Goal: Task Accomplishment & Management: Manage account settings

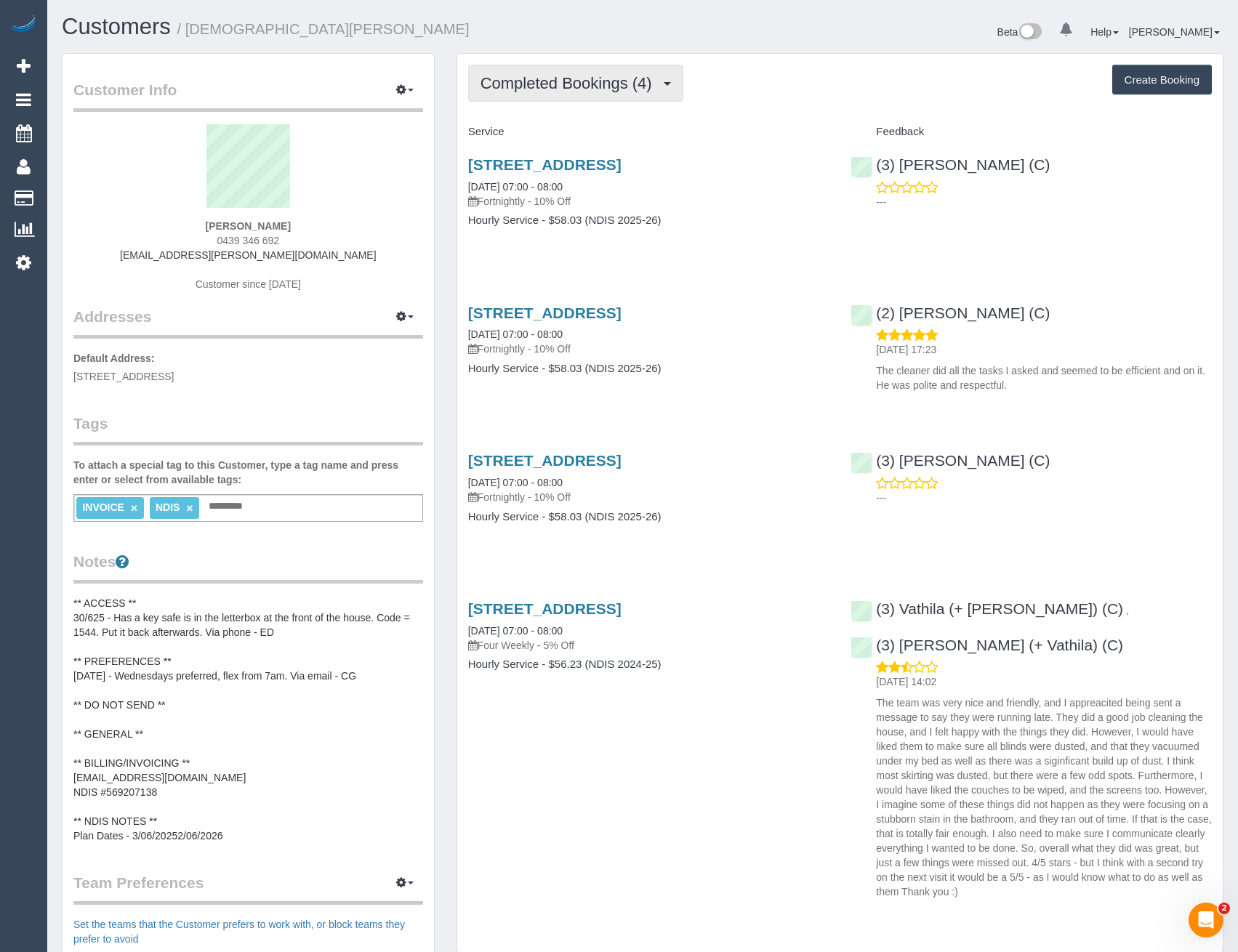
click at [623, 82] on span "Completed Bookings (4)" at bounding box center [570, 82] width 179 height 18
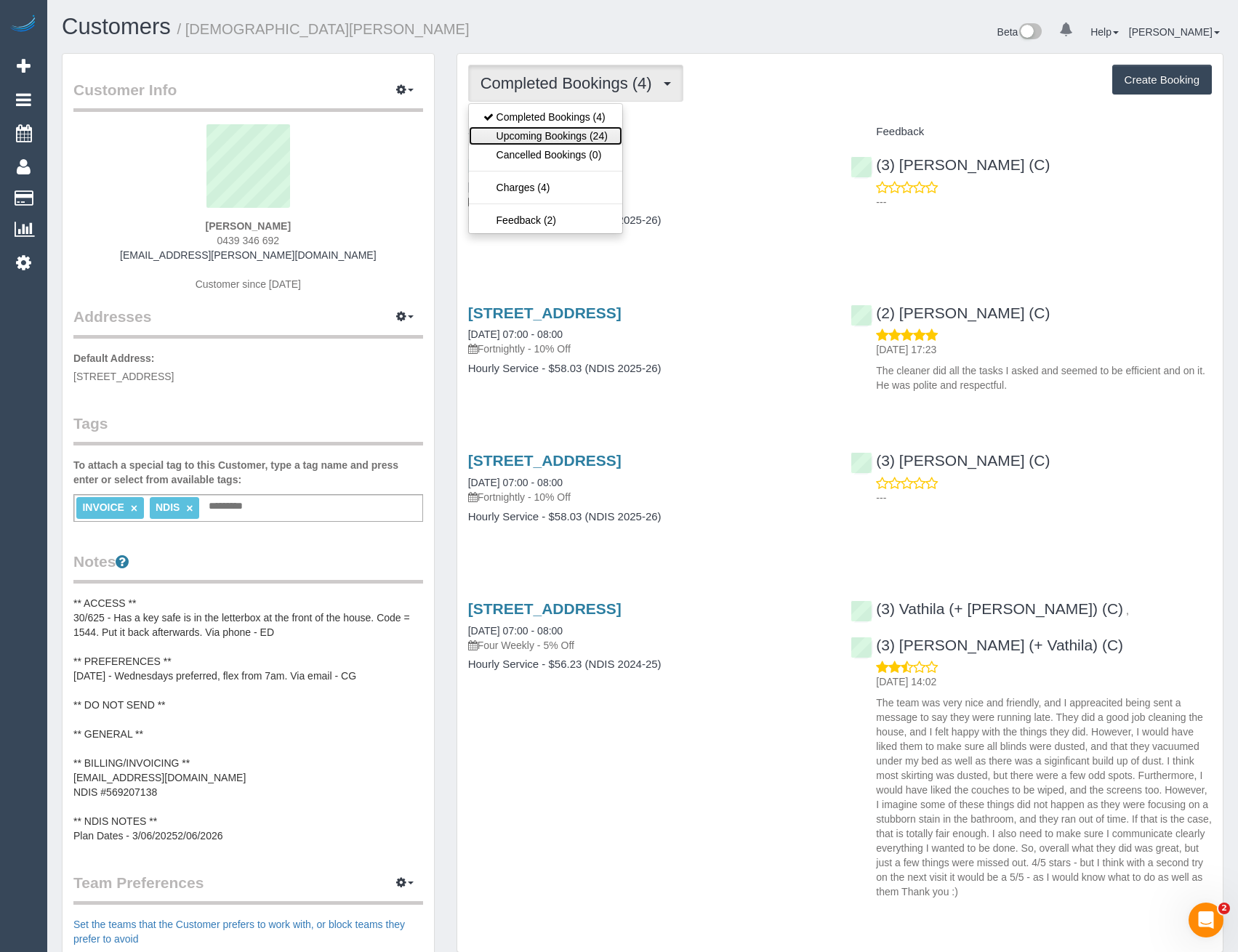
click at [585, 132] on link "Upcoming Bookings (24)" at bounding box center [545, 136] width 154 height 19
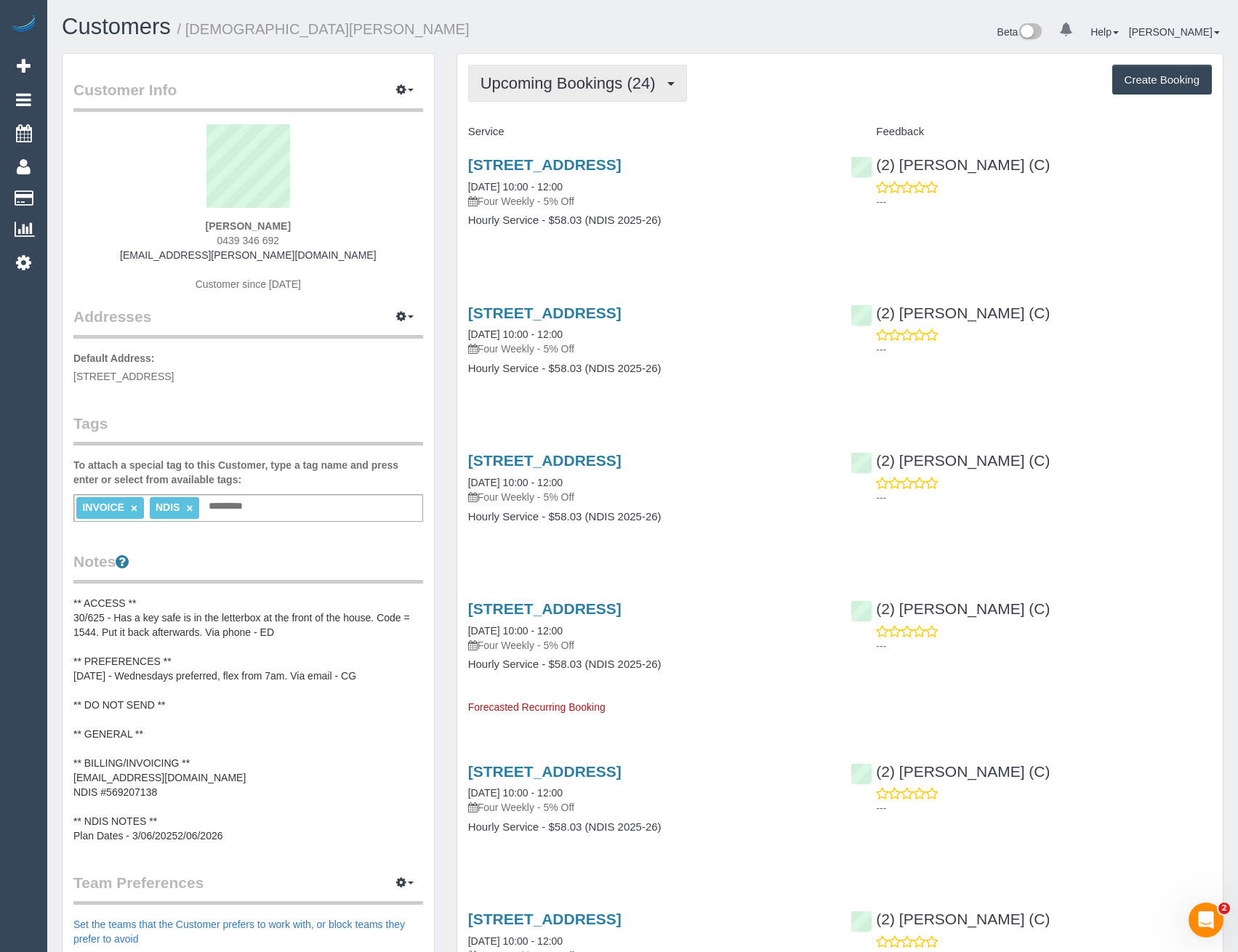
click at [581, 89] on span "Upcoming Bookings (24)" at bounding box center [572, 82] width 183 height 18
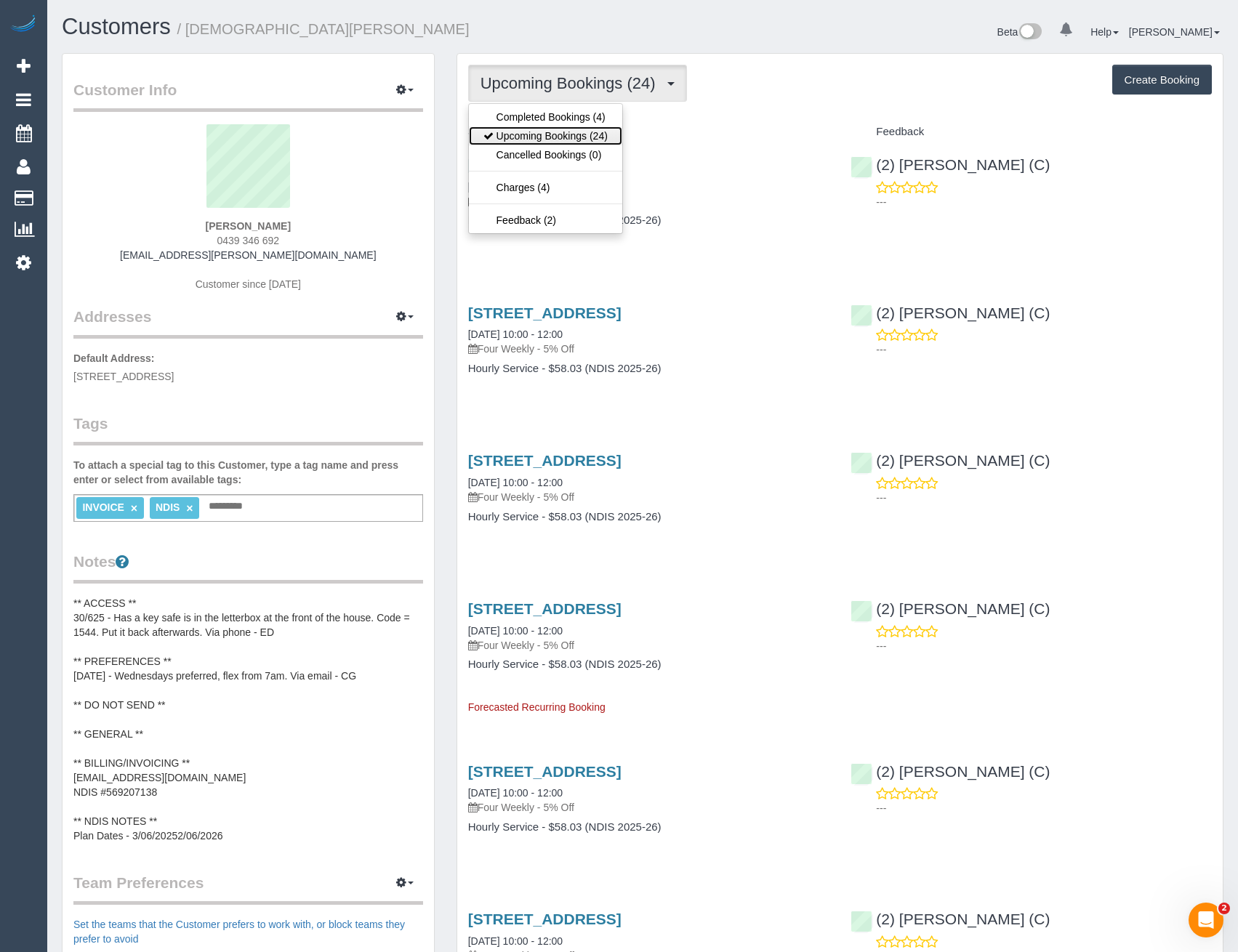
click at [553, 129] on link "Upcoming Bookings (24)" at bounding box center [545, 136] width 154 height 19
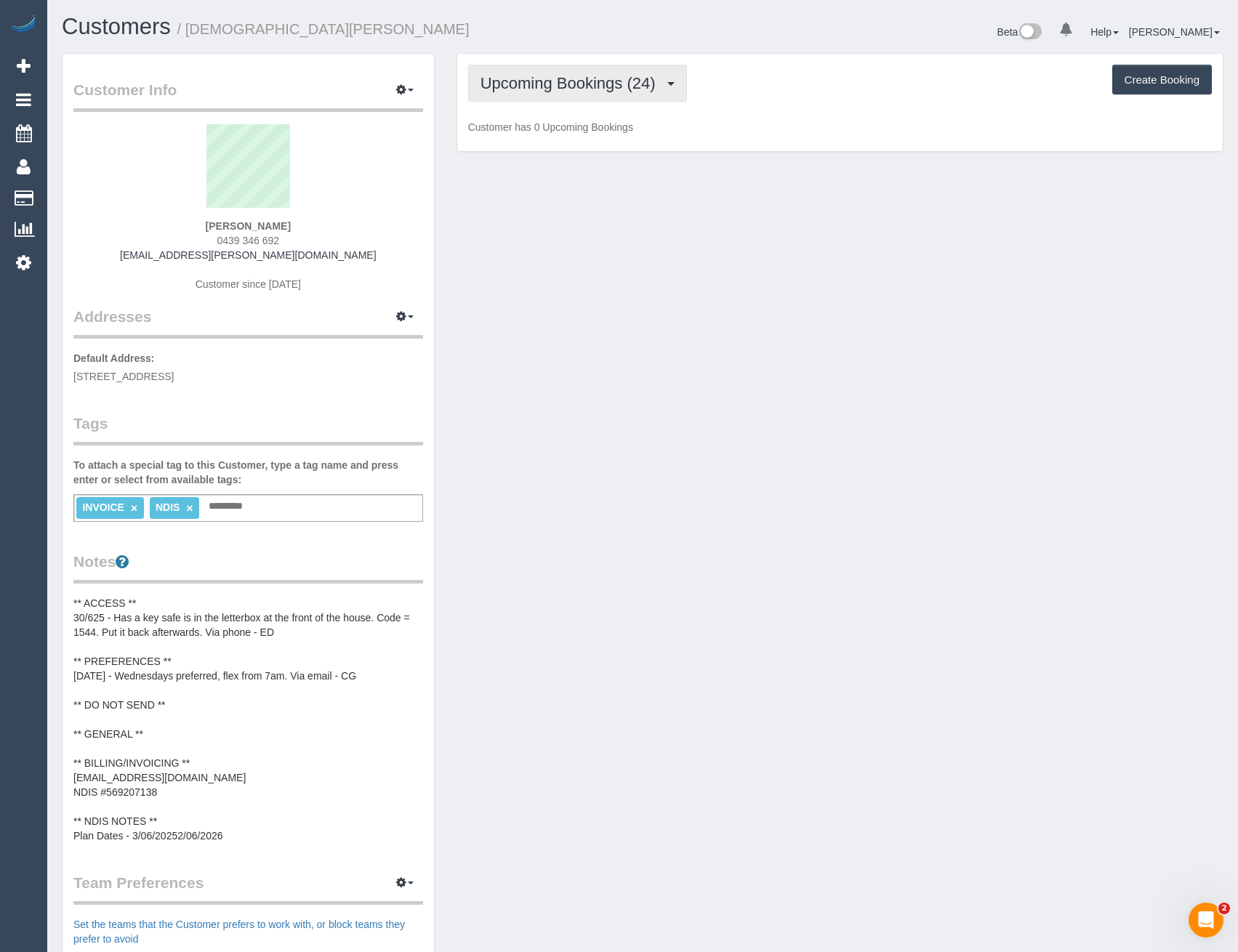
click at [574, 76] on span "Upcoming Bookings (24)" at bounding box center [572, 82] width 183 height 18
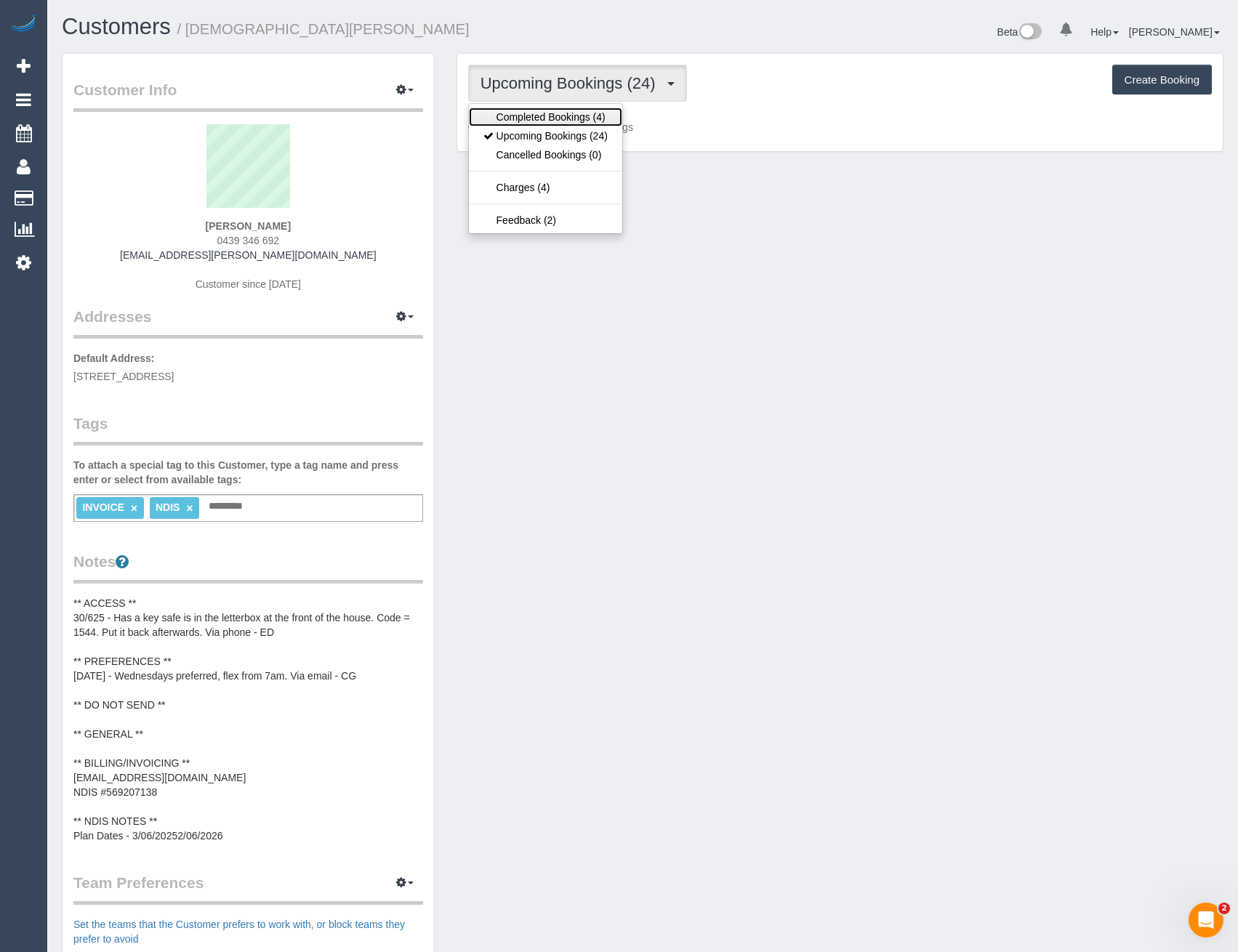
click at [559, 114] on link "Completed Bookings (4)" at bounding box center [545, 117] width 154 height 19
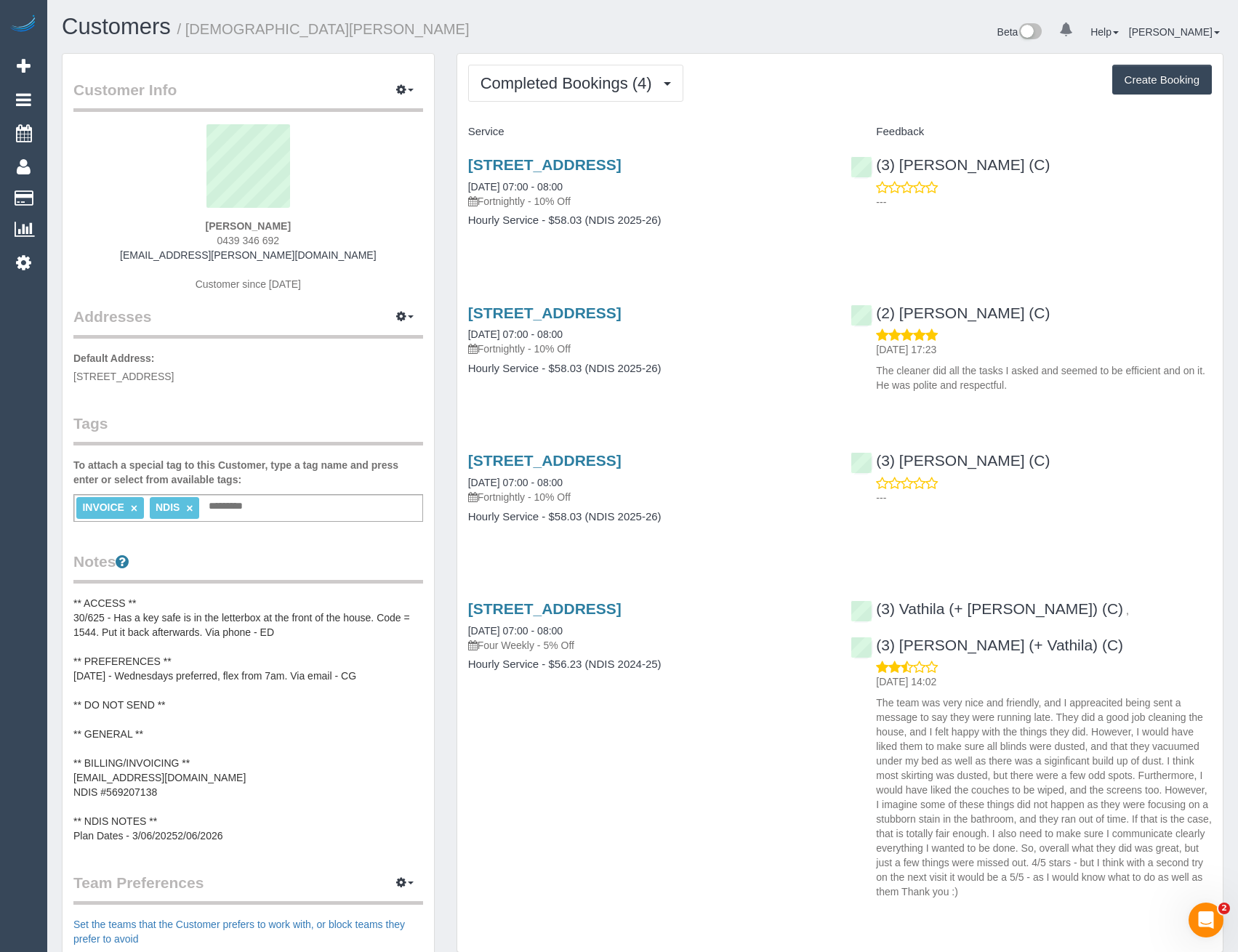
click at [578, 106] on div "Completed Bookings (4) Completed Bookings (4) Upcoming Bookings (24) Cancelled …" at bounding box center [840, 502] width 766 height 899
click at [576, 94] on button "Completed Bookings (4)" at bounding box center [575, 83] width 216 height 37
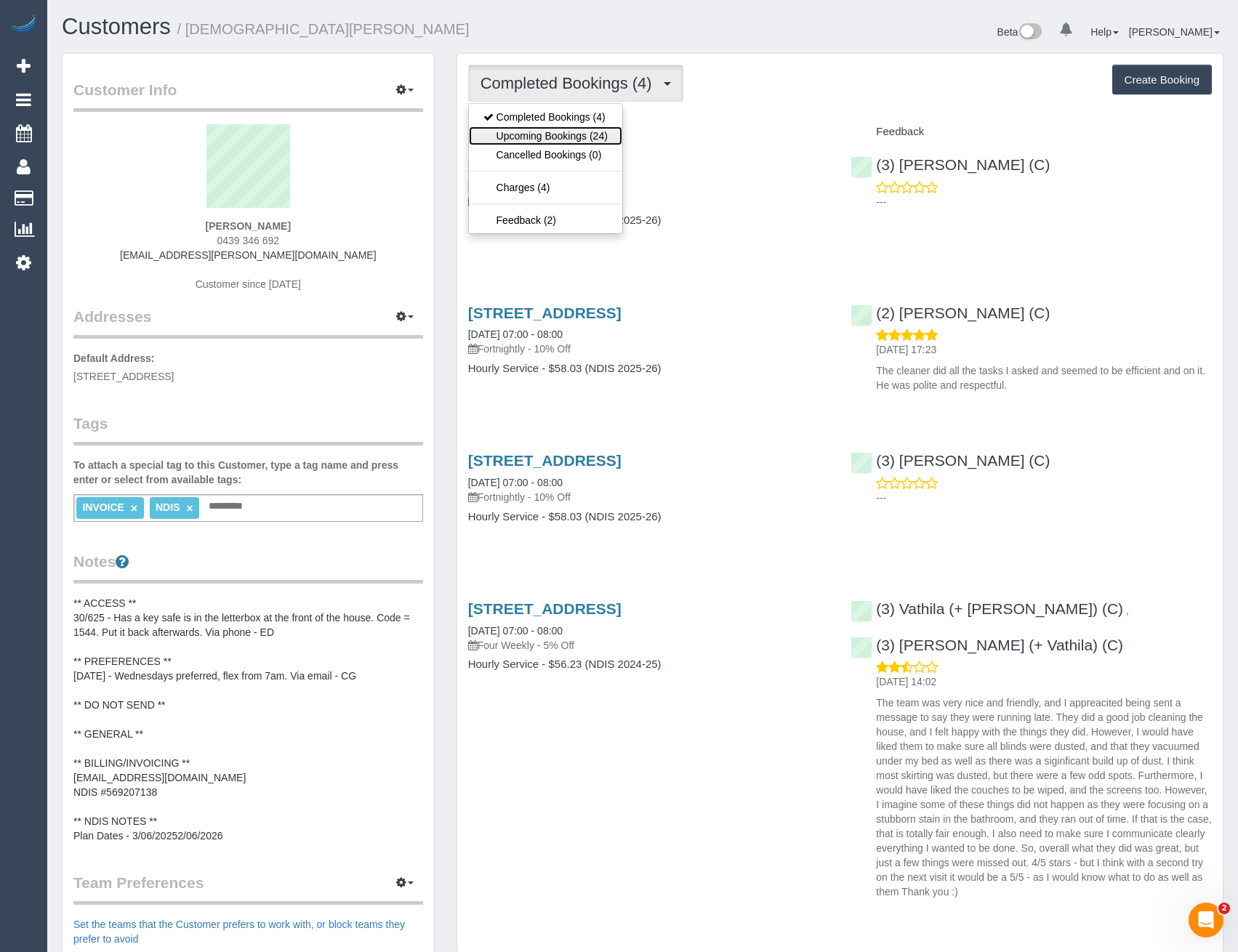
click at [569, 134] on link "Upcoming Bookings (24)" at bounding box center [545, 136] width 154 height 19
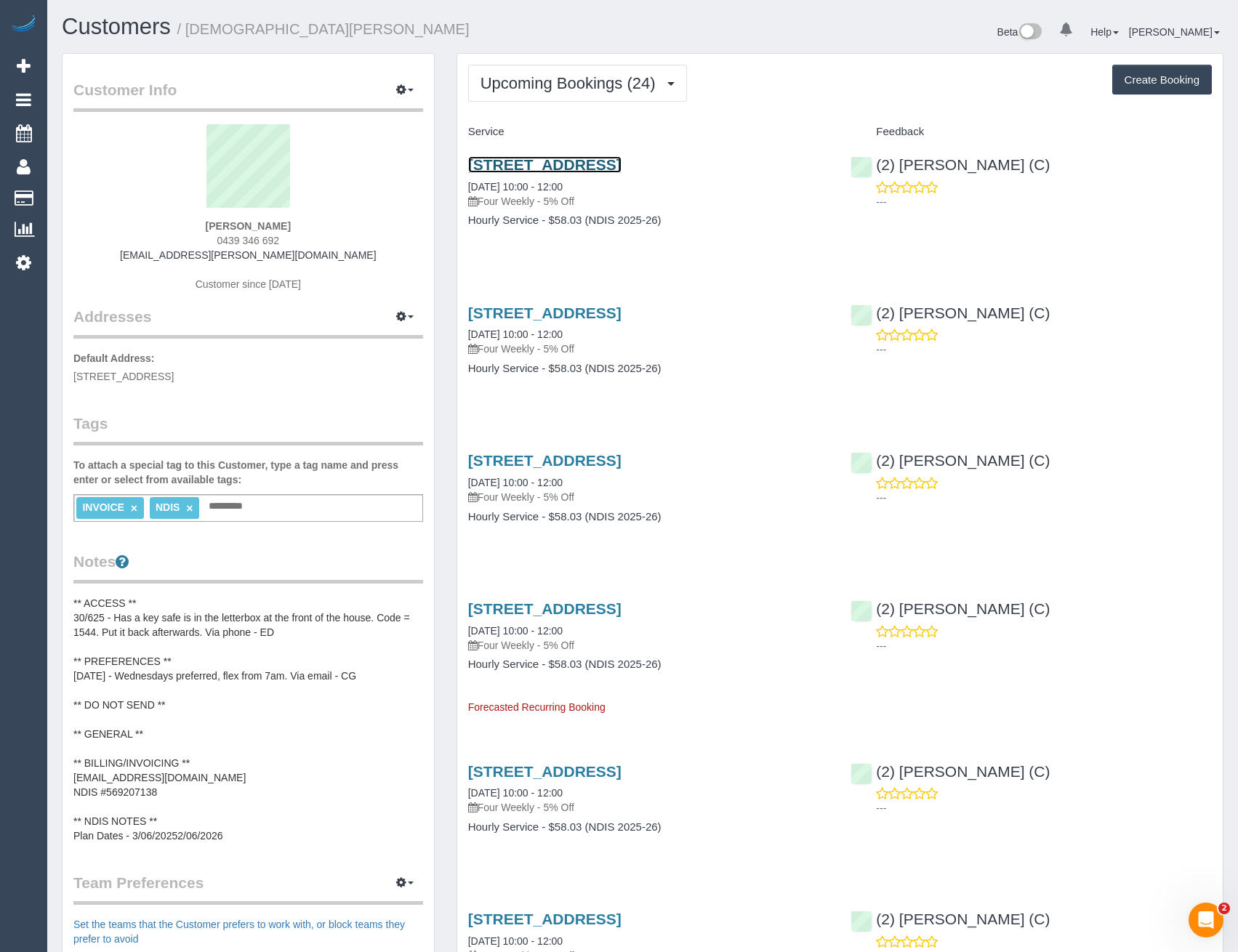
click at [616, 164] on link "25a Palmerston Grove, Oakleigh, VIC 3166" at bounding box center [544, 165] width 154 height 17
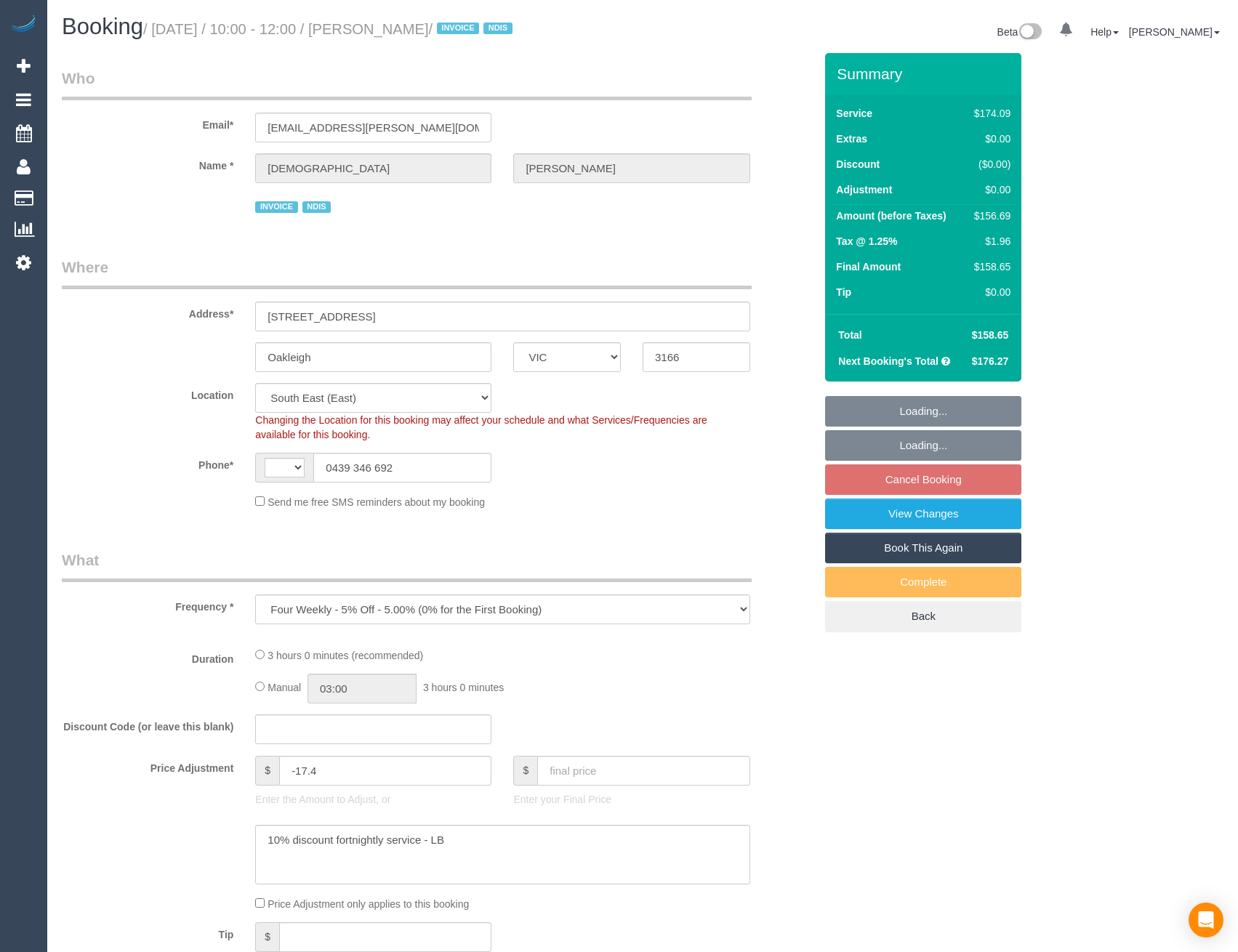
select select "VIC"
select select "object:615"
select select "string:AU"
select select "180"
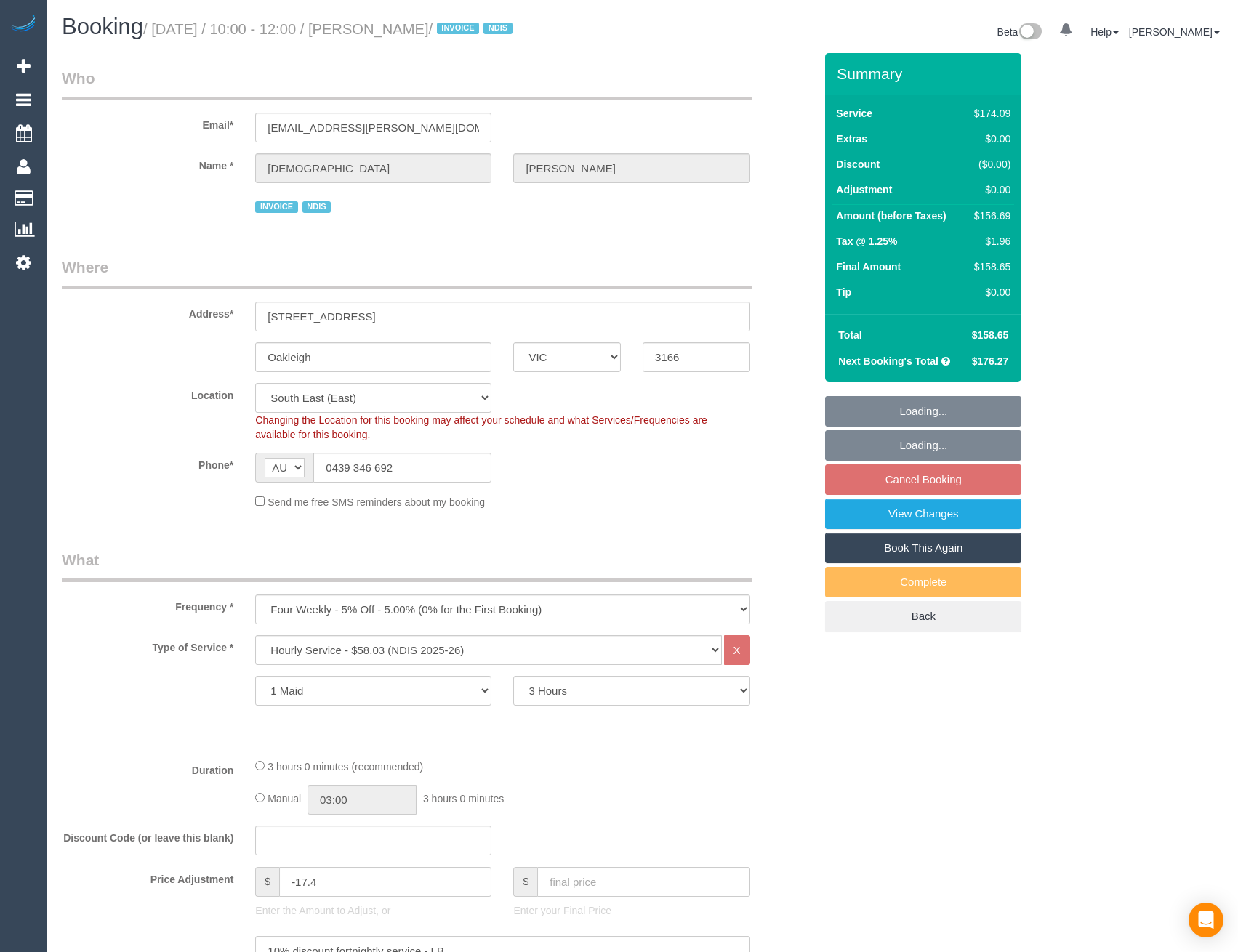
select select "number:27"
select select "number:14"
select select "number:19"
select select "number:36"
select select "spot3"
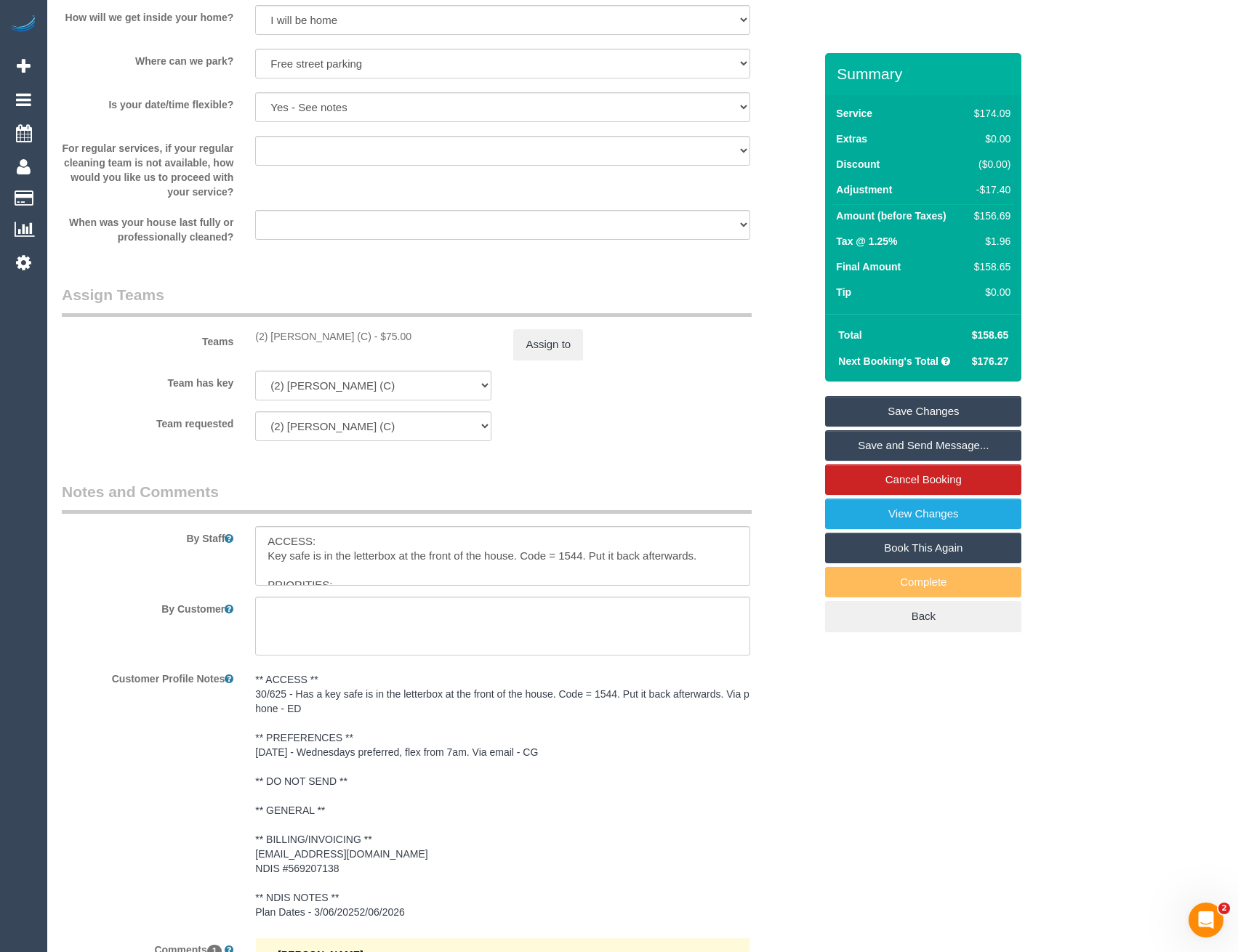
scroll to position [1744, 0]
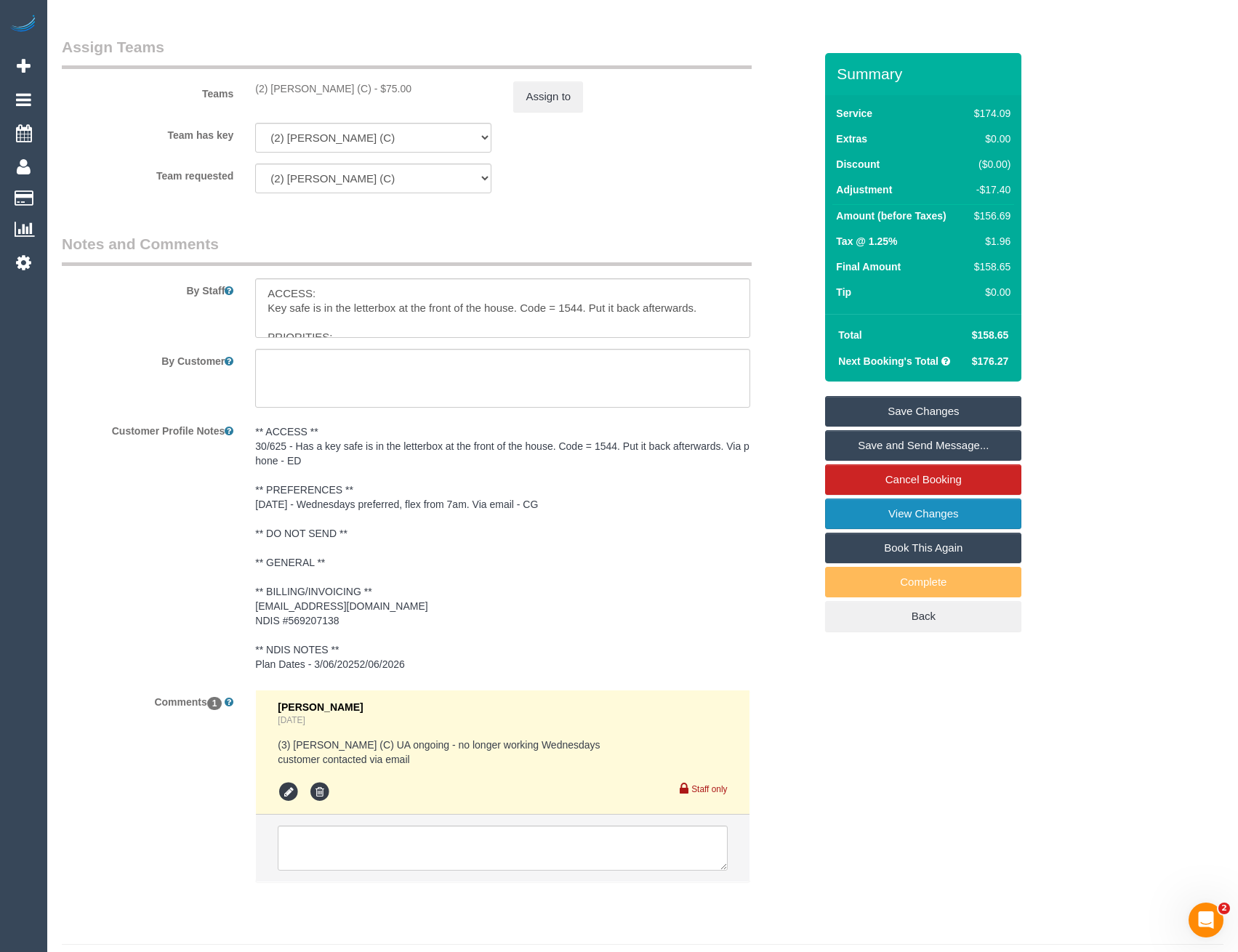
click at [909, 511] on link "View Changes" at bounding box center [922, 513] width 196 height 31
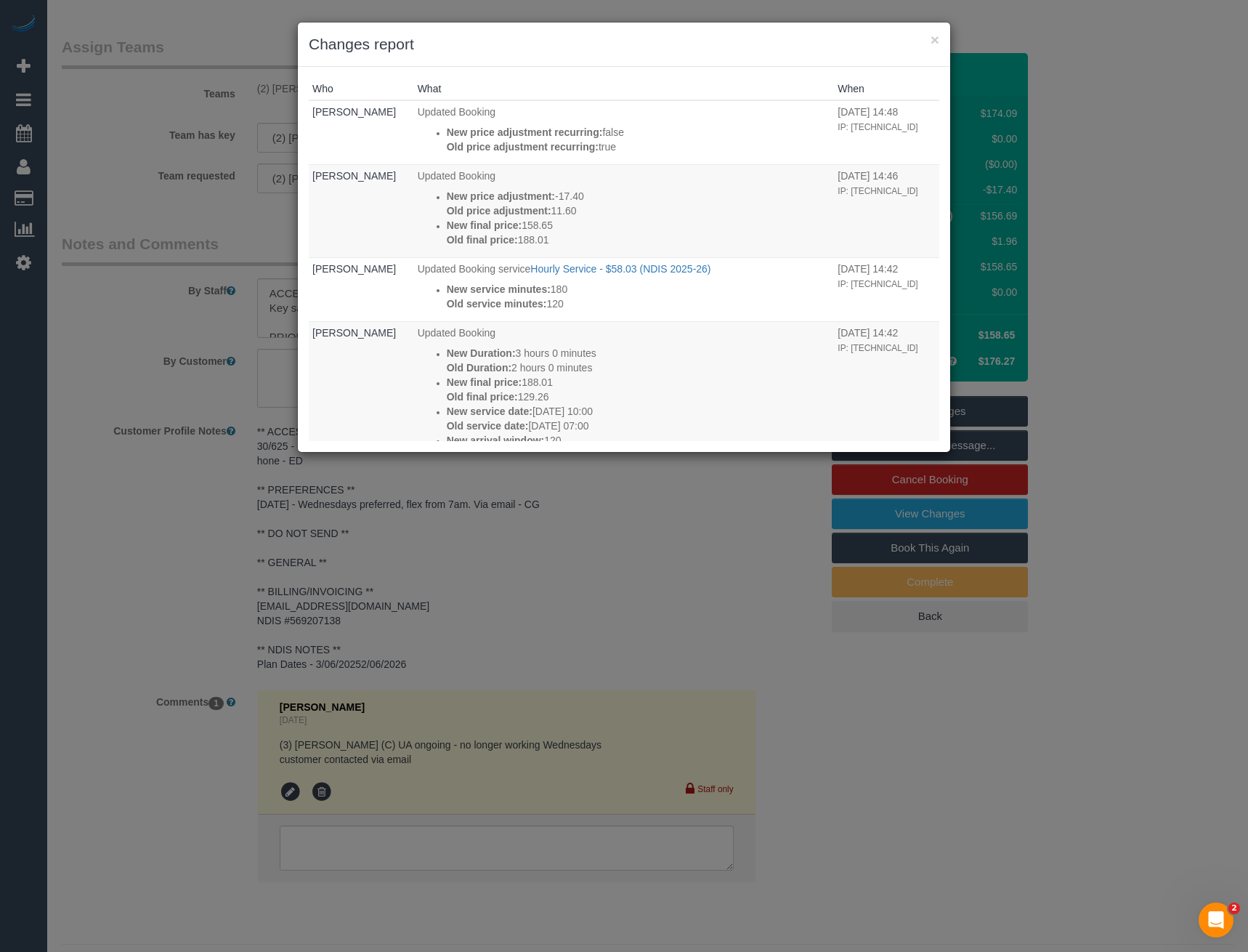
click at [589, 560] on div "× Changes report Who What When [PERSON_NAME] Updated Booking New price adjustme…" at bounding box center [624, 476] width 1248 height 952
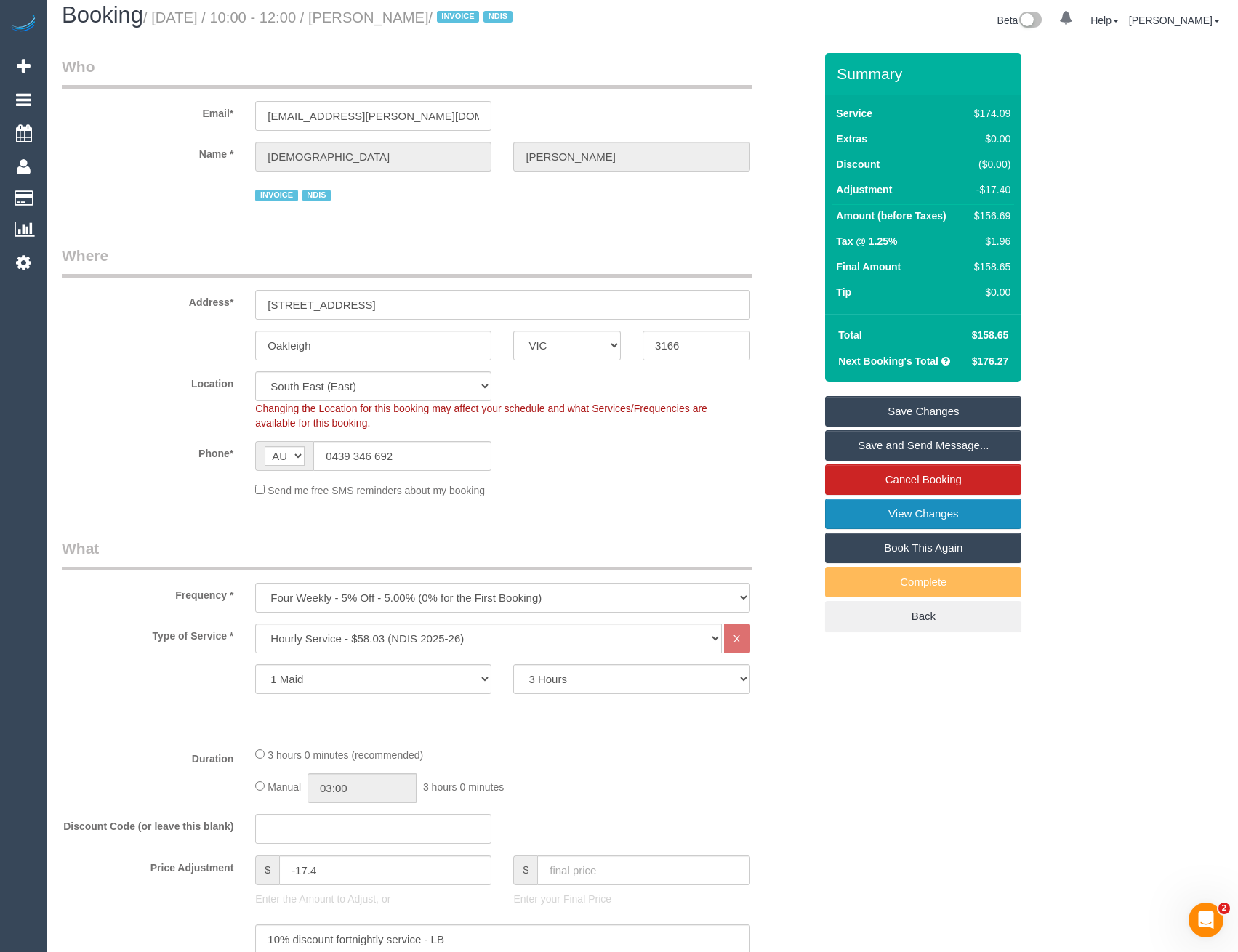
scroll to position [0, 0]
